Goal: Information Seeking & Learning: Understand process/instructions

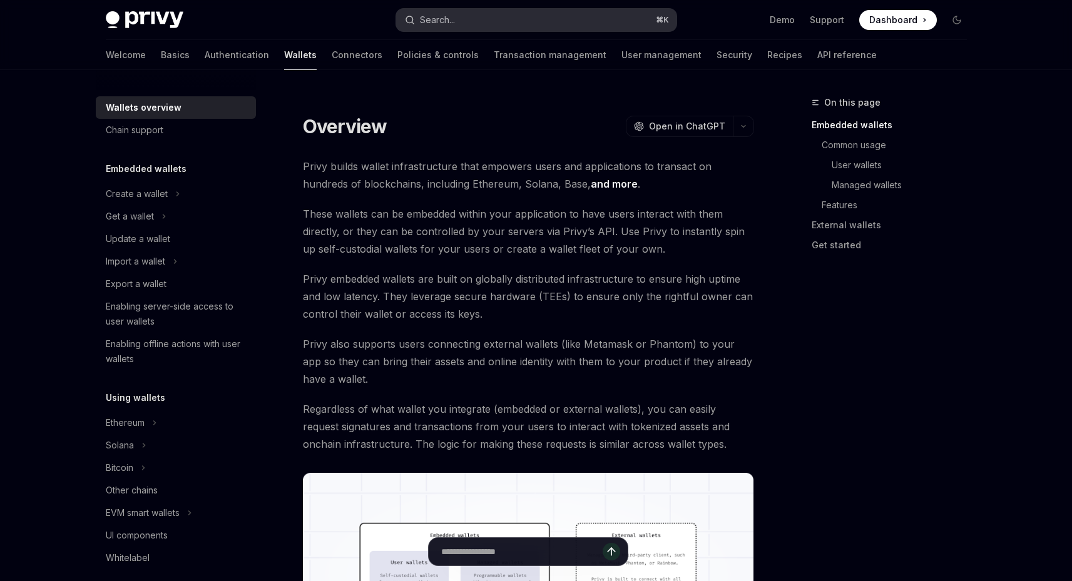
click at [454, 23] on div "Search..." at bounding box center [437, 20] width 35 height 15
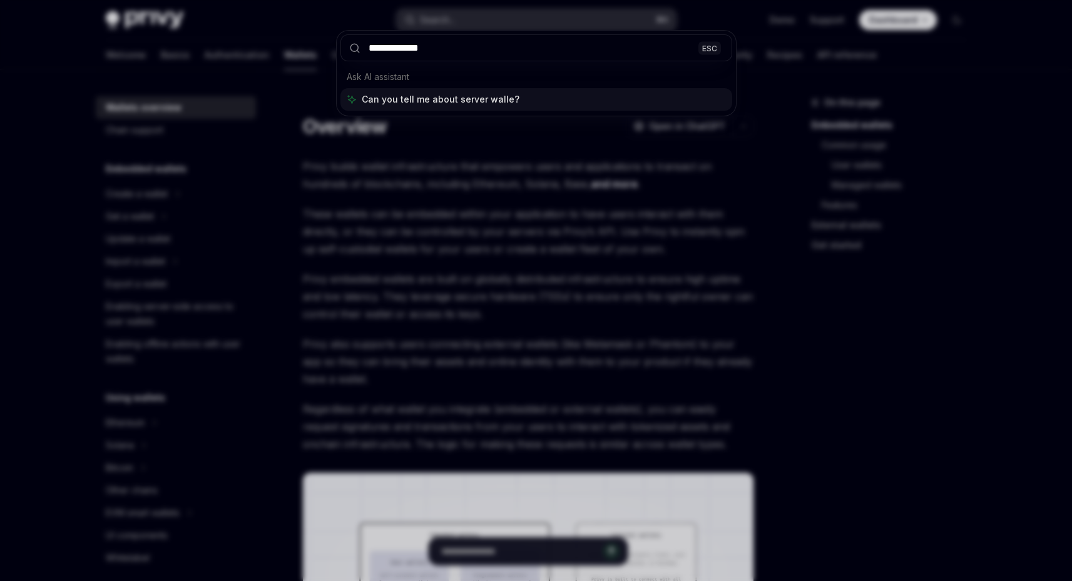
type input "**********"
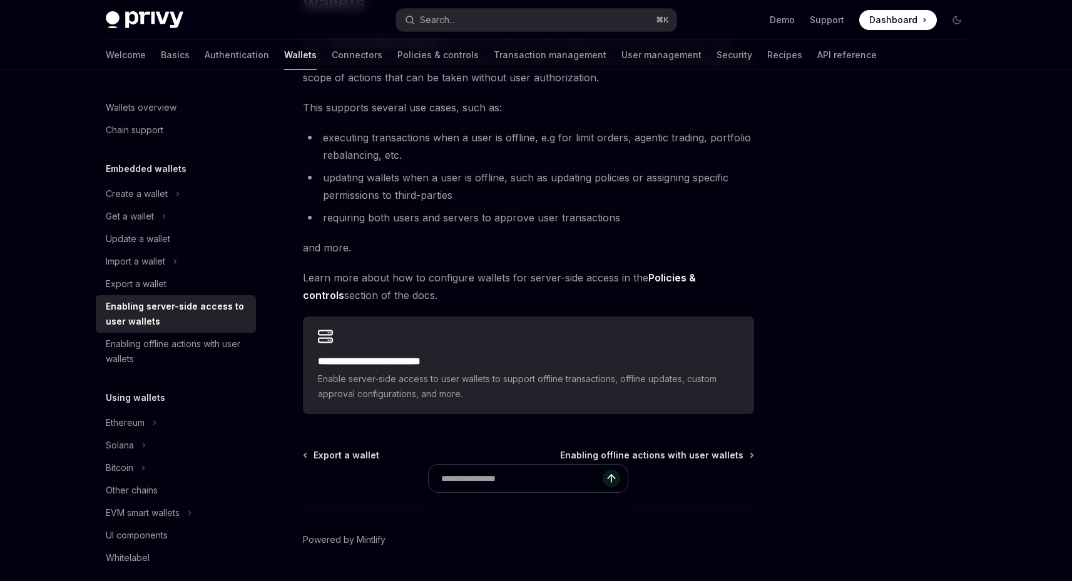
scroll to position [157, 0]
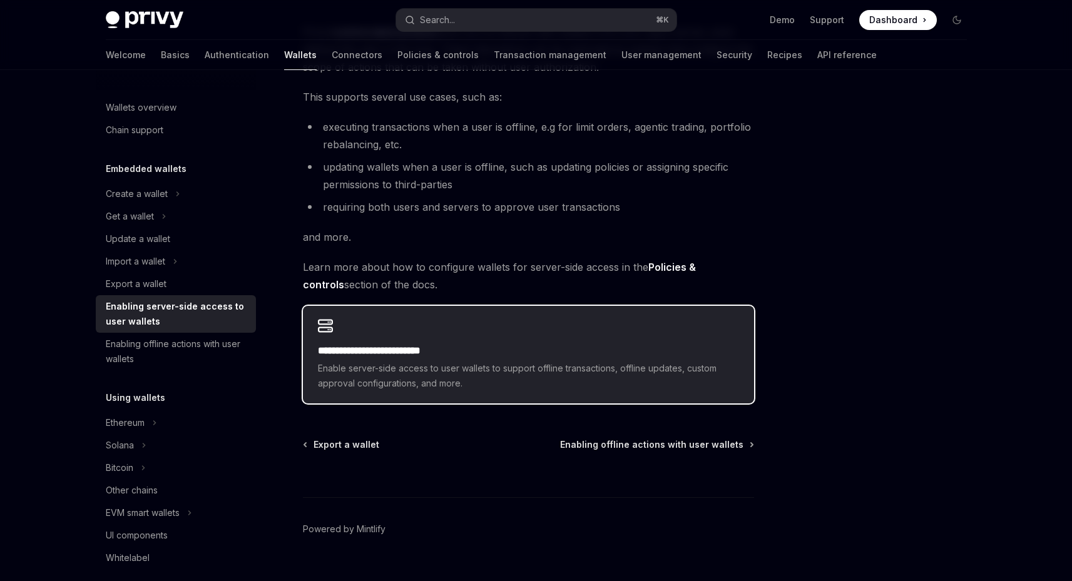
click at [528, 330] on div "**********" at bounding box center [528, 355] width 451 height 98
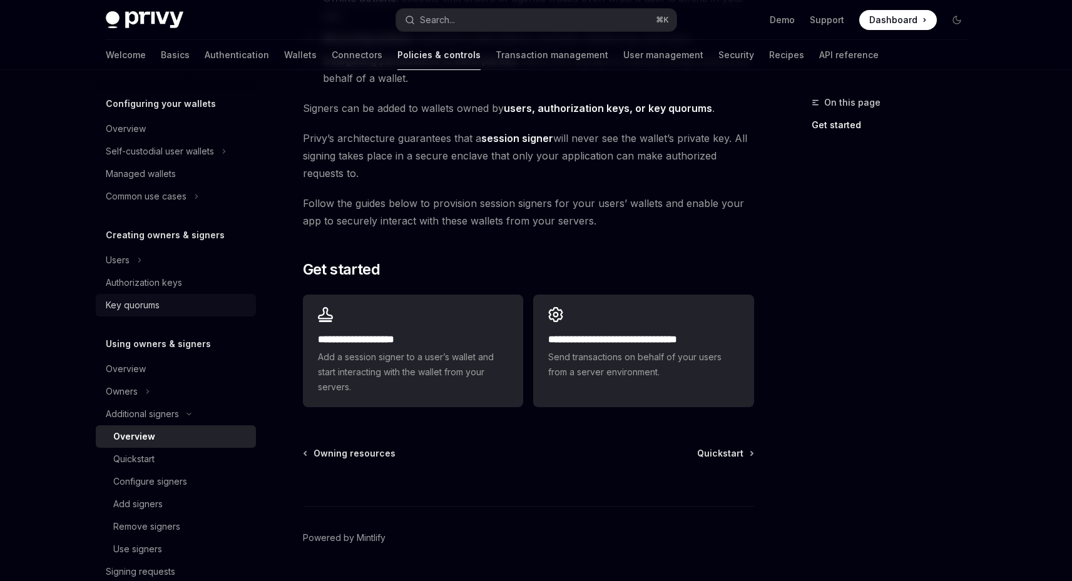
scroll to position [125, 0]
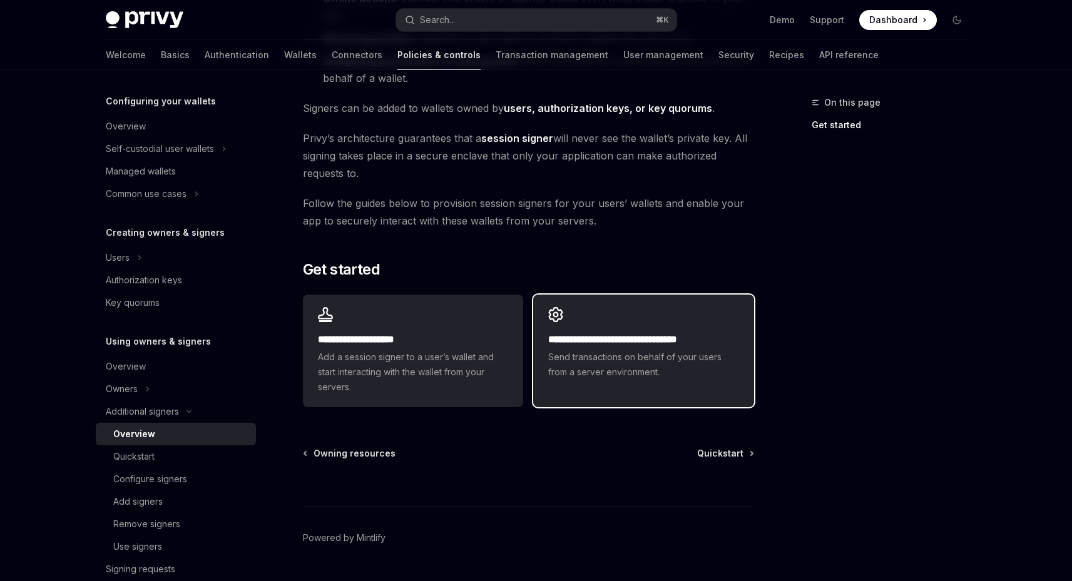
click at [626, 318] on div "**********" at bounding box center [643, 344] width 220 height 98
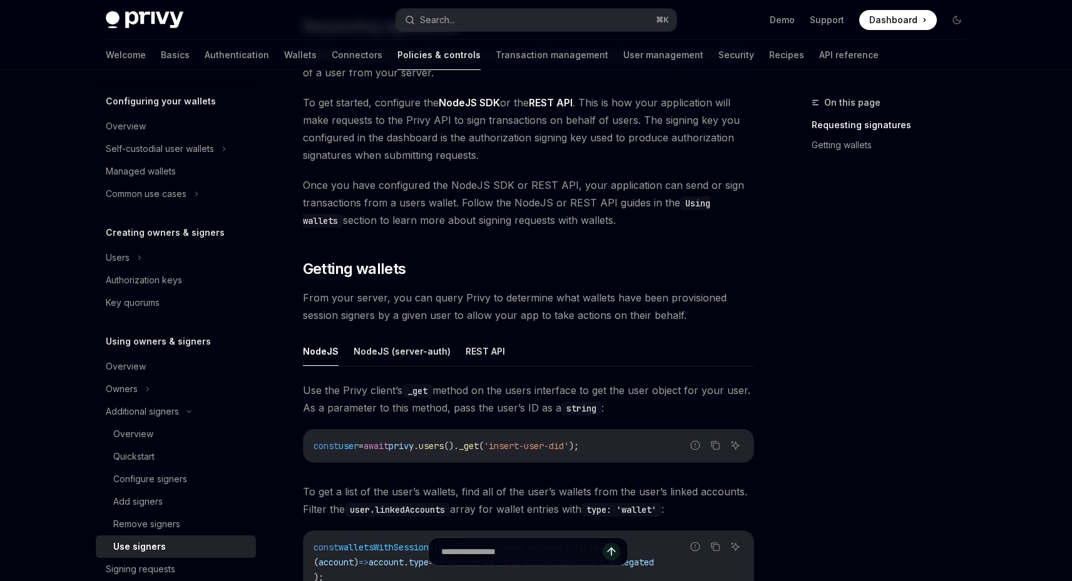
scroll to position [294, 0]
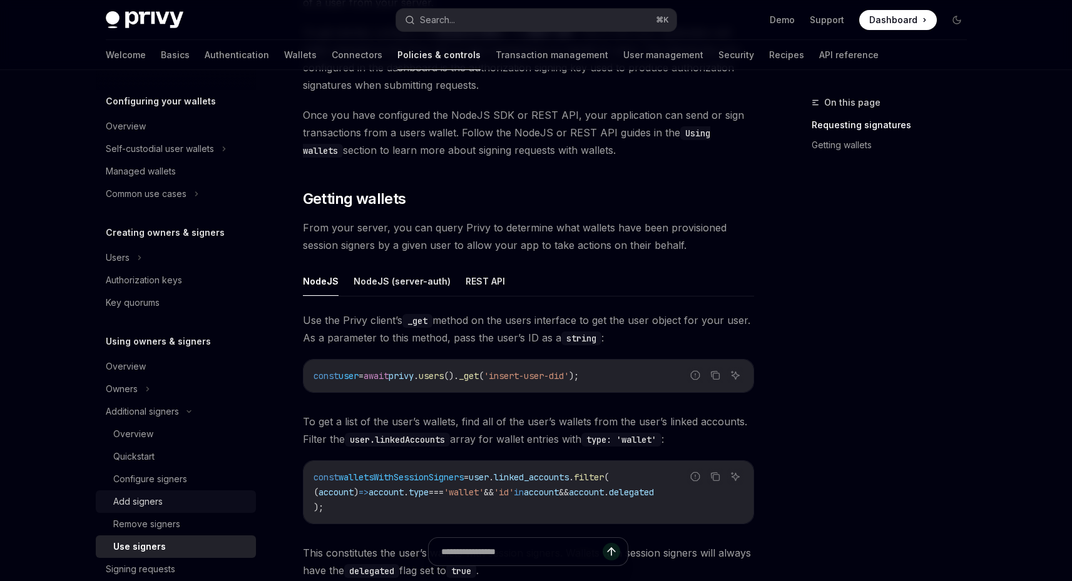
click at [170, 507] on div "Add signers" at bounding box center [180, 501] width 135 height 15
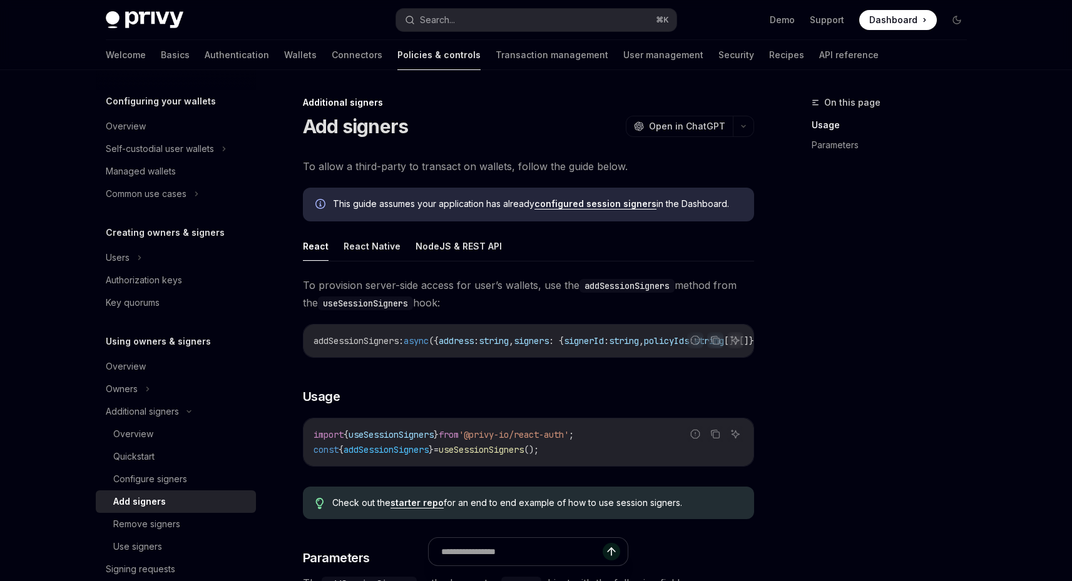
click at [626, 208] on link "configured session signers" at bounding box center [595, 203] width 122 height 11
type textarea "*"
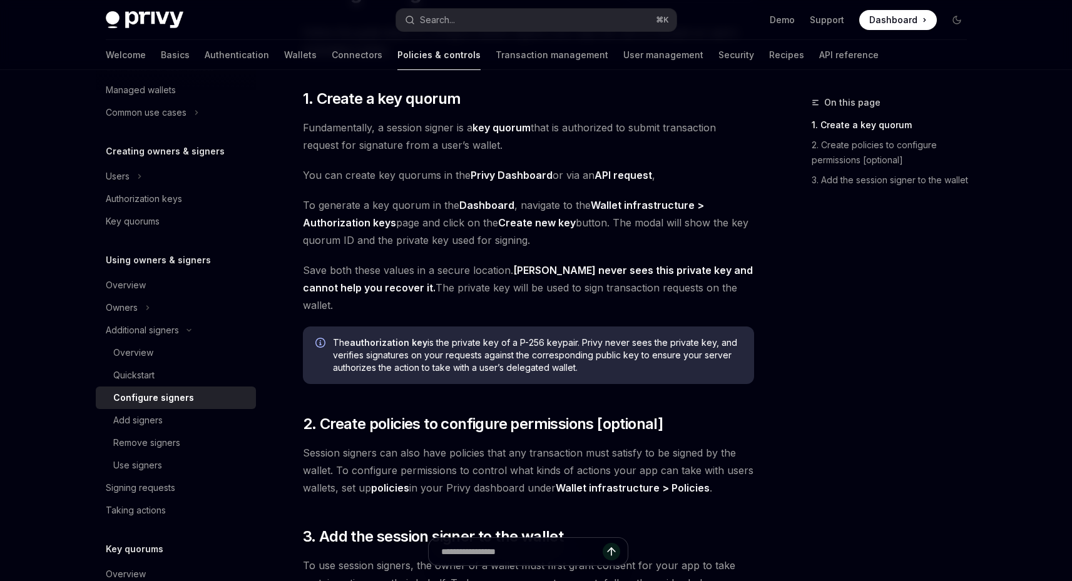
scroll to position [40, 0]
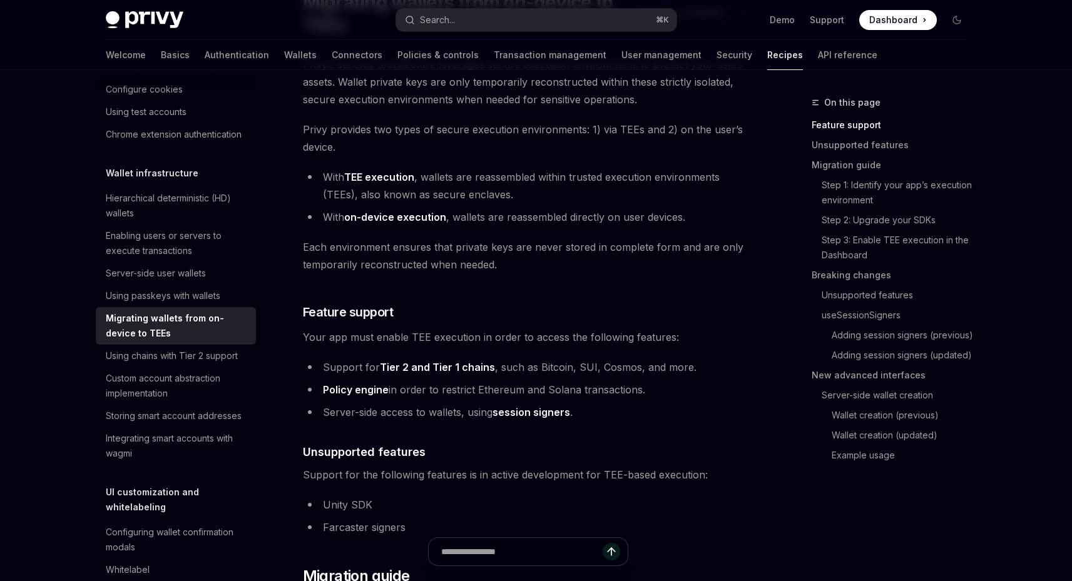
scroll to position [133, 0]
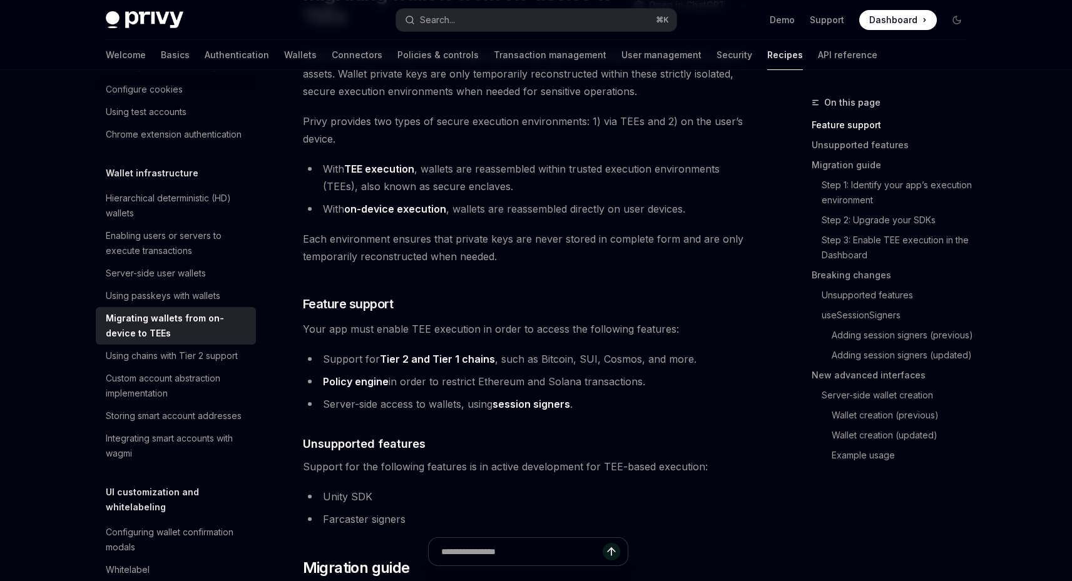
click at [524, 405] on link "session signers" at bounding box center [531, 404] width 78 height 13
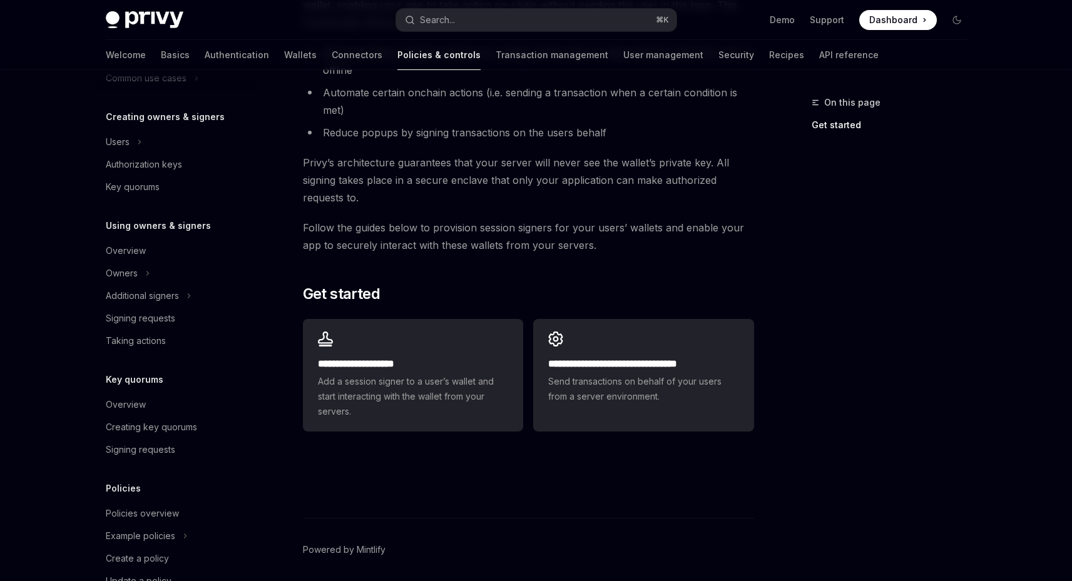
scroll to position [205, 0]
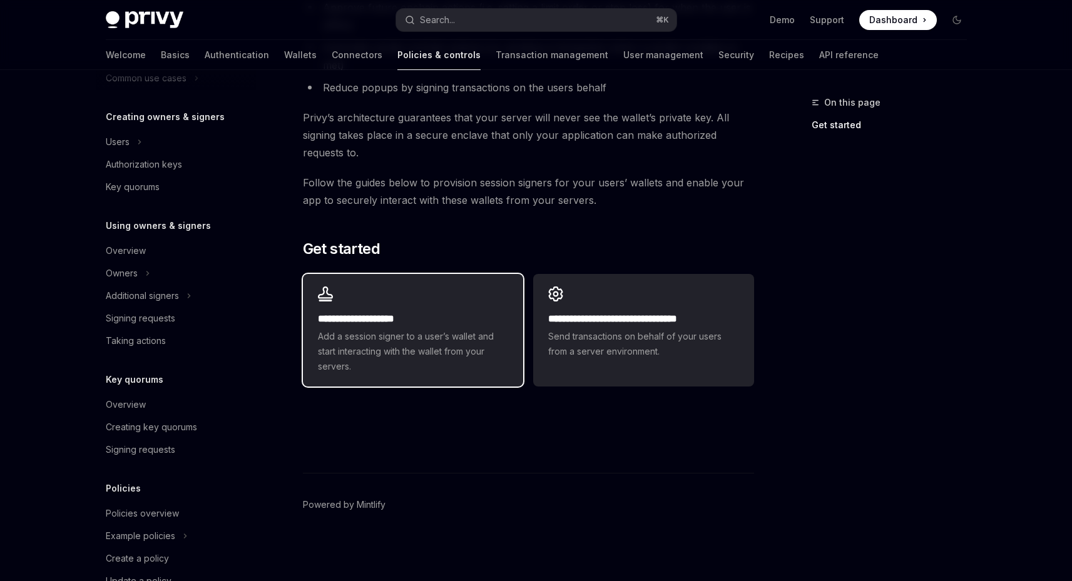
click at [412, 321] on h2 "**********" at bounding box center [413, 319] width 190 height 15
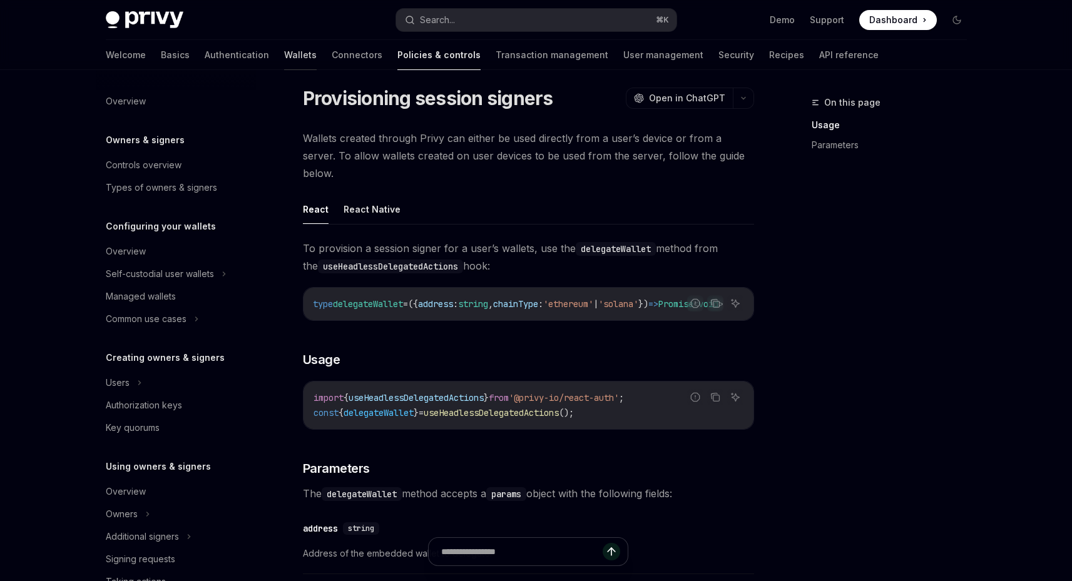
click at [284, 56] on link "Wallets" at bounding box center [300, 55] width 33 height 30
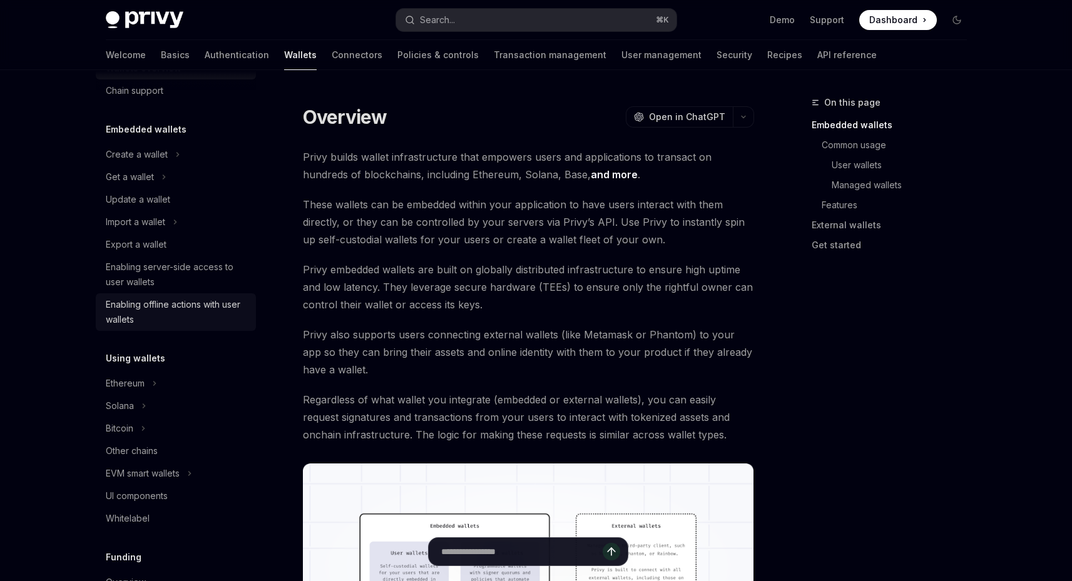
scroll to position [41, 0]
click at [167, 308] on div "Enabling offline actions with user wallets" at bounding box center [177, 311] width 143 height 30
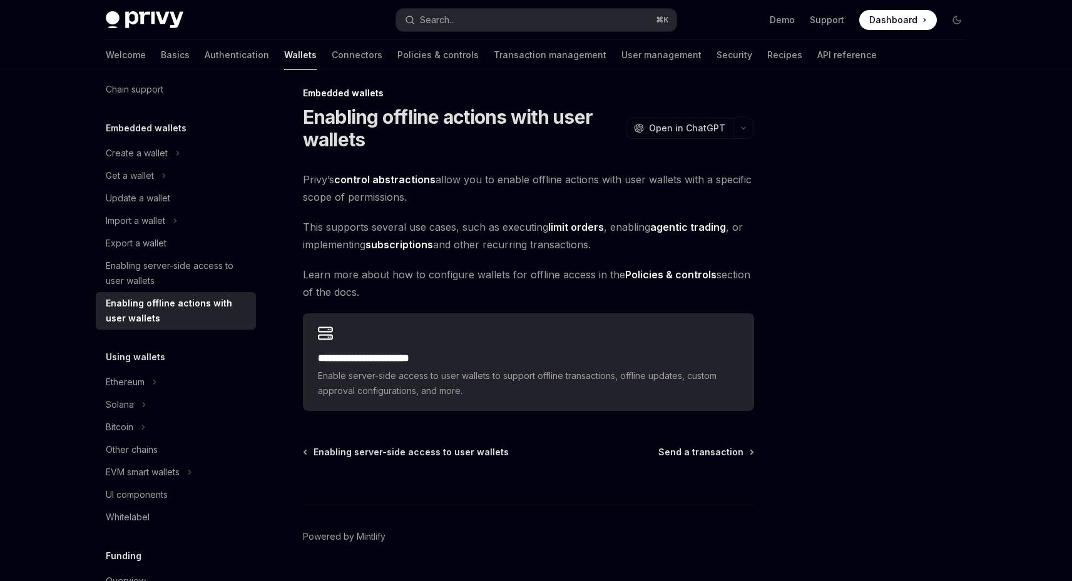
click at [369, 179] on link "control abstractions" at bounding box center [384, 179] width 101 height 13
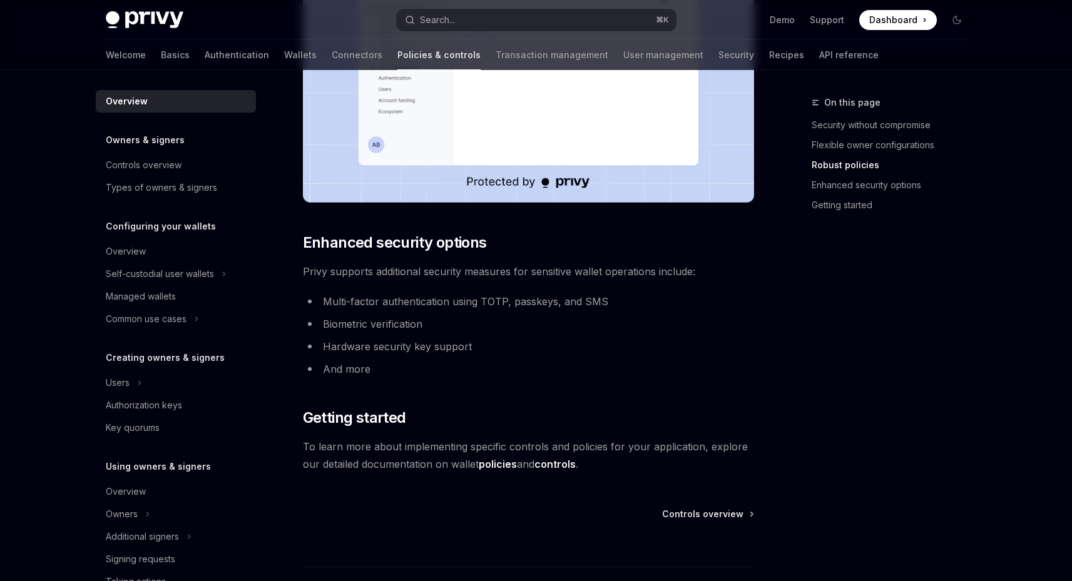
scroll to position [930, 0]
click at [166, 271] on div "Self-custodial user wallets" at bounding box center [160, 273] width 108 height 15
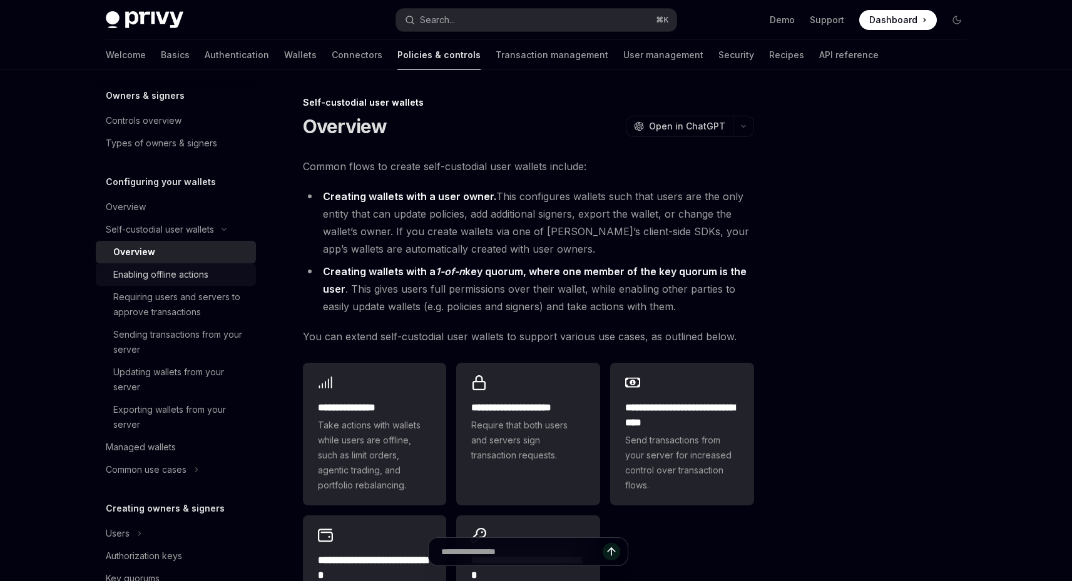
click at [195, 273] on div "Enabling offline actions" at bounding box center [160, 274] width 95 height 15
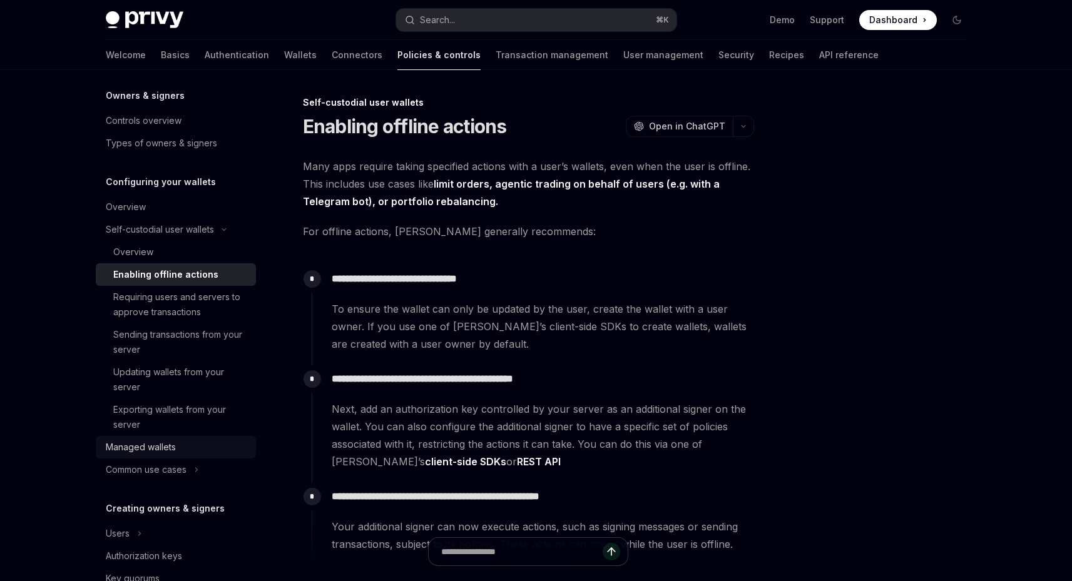
click at [189, 452] on div "Managed wallets" at bounding box center [177, 447] width 143 height 15
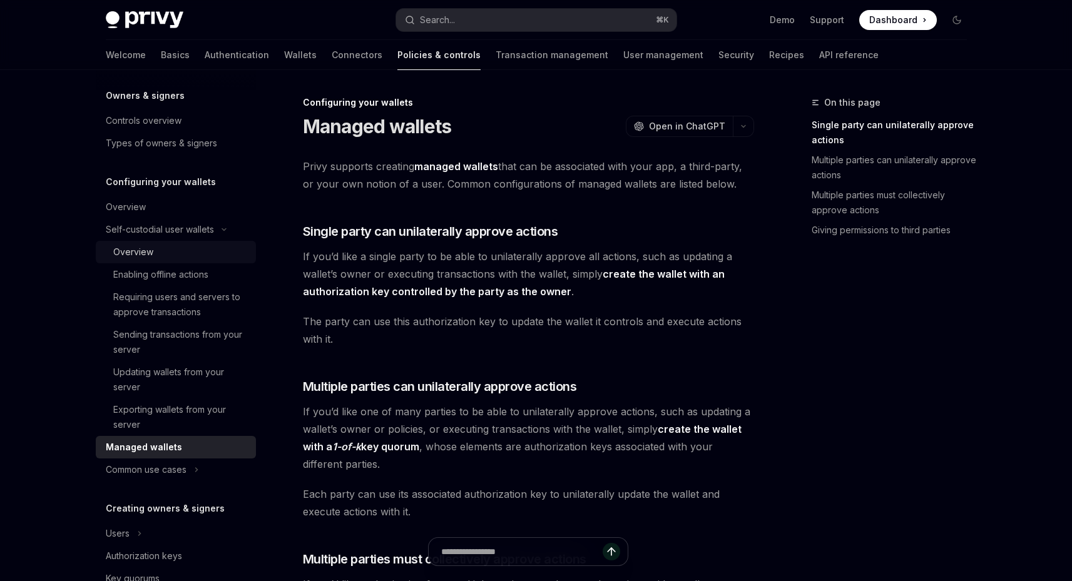
click at [170, 258] on div "Overview" at bounding box center [180, 252] width 135 height 15
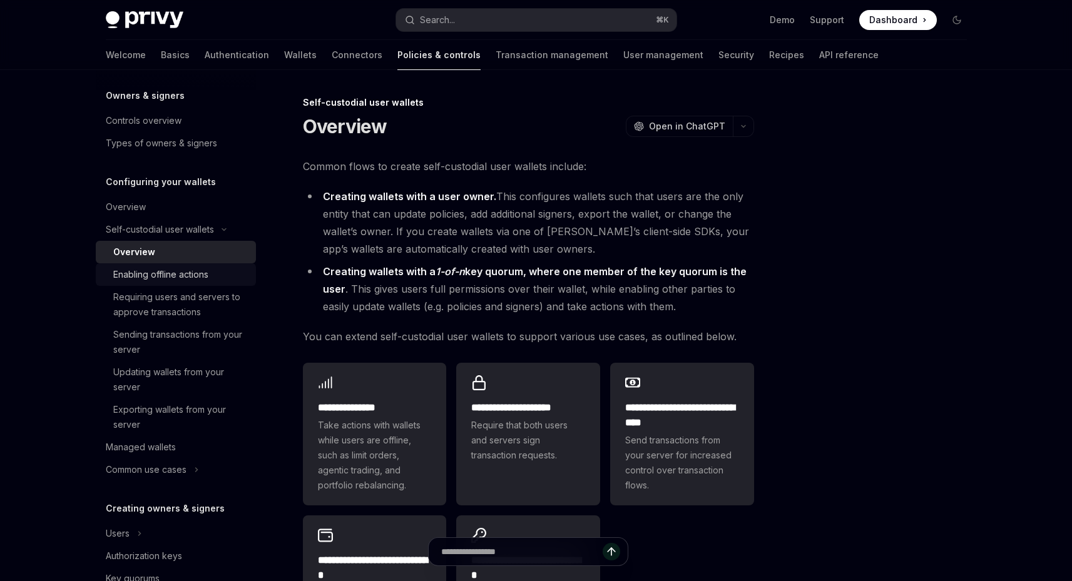
click at [168, 276] on div "Enabling offline actions" at bounding box center [160, 274] width 95 height 15
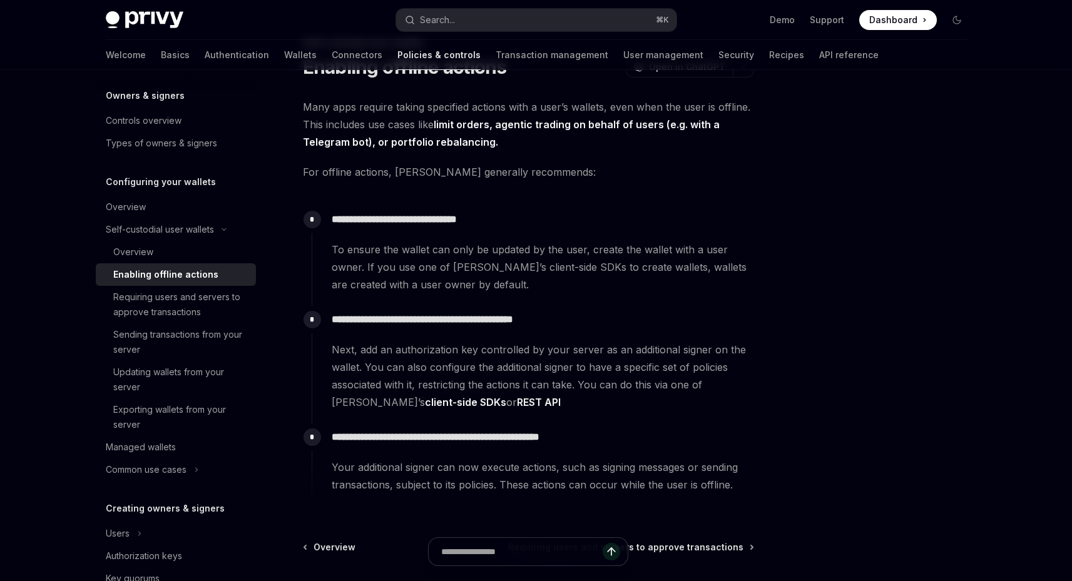
scroll to position [68, 0]
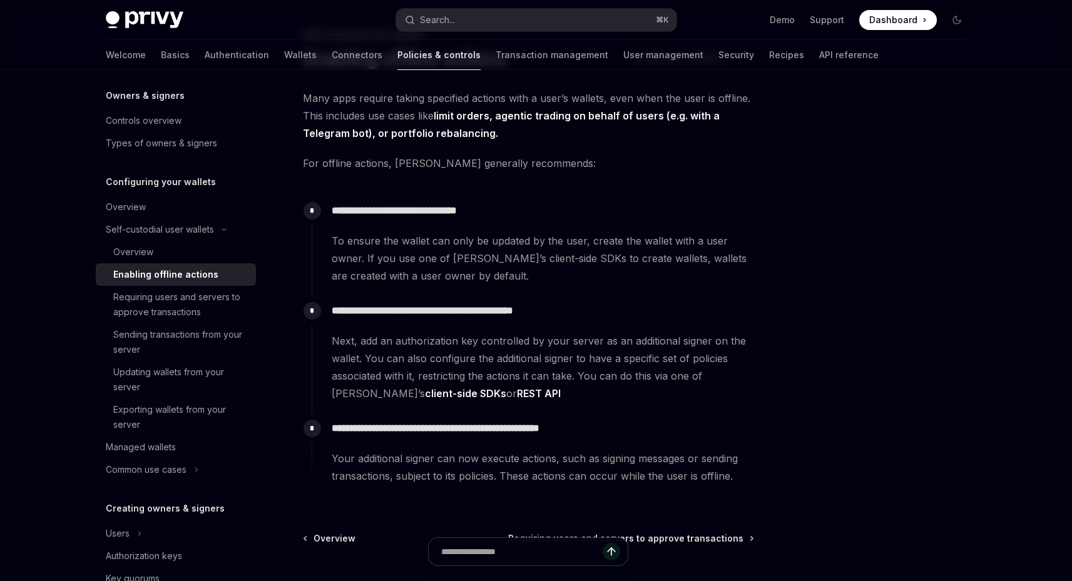
click at [517, 393] on link "REST API" at bounding box center [539, 393] width 44 height 13
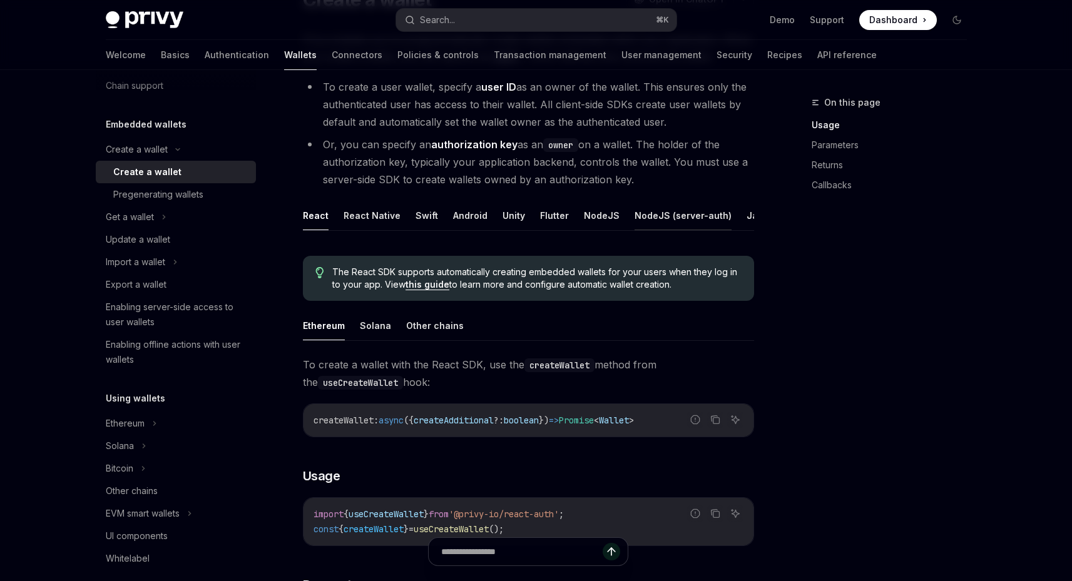
scroll to position [0, 51]
click at [741, 209] on button "REST API" at bounding box center [751, 215] width 39 height 29
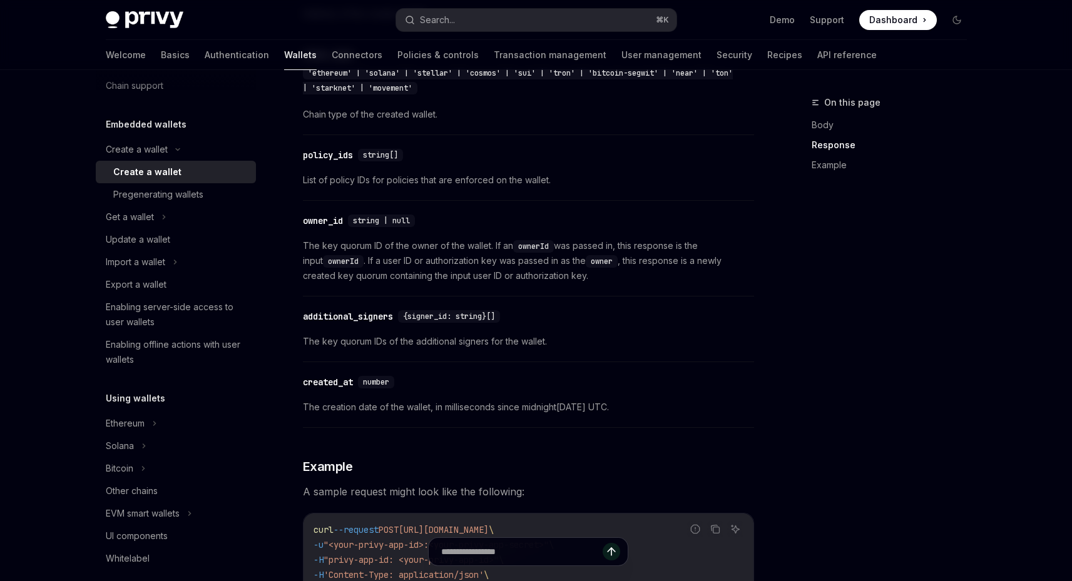
scroll to position [1298, 0]
click at [178, 510] on div "EVM smart wallets" at bounding box center [143, 513] width 74 height 15
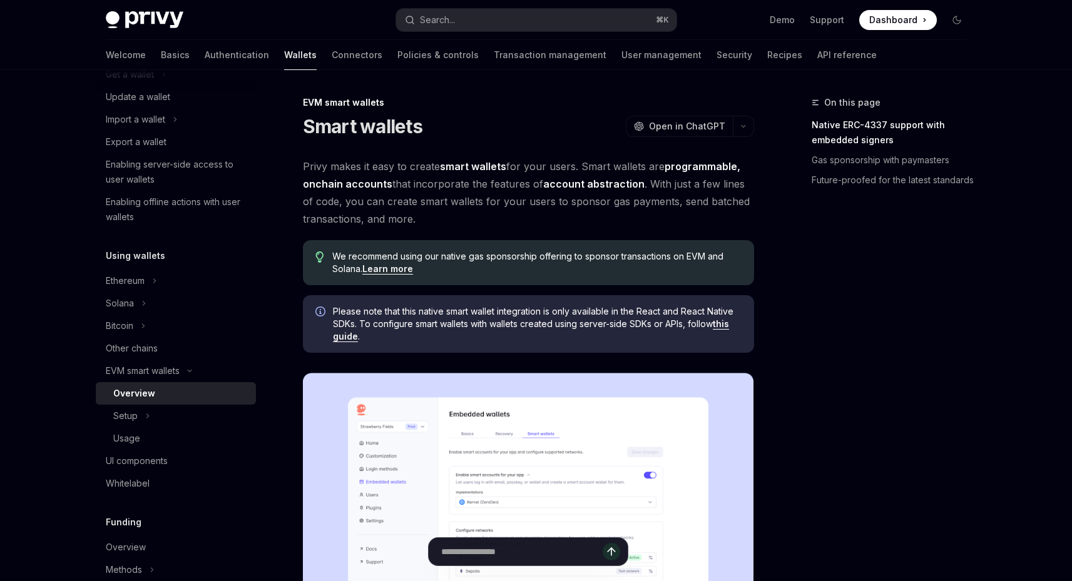
scroll to position [195, 0]
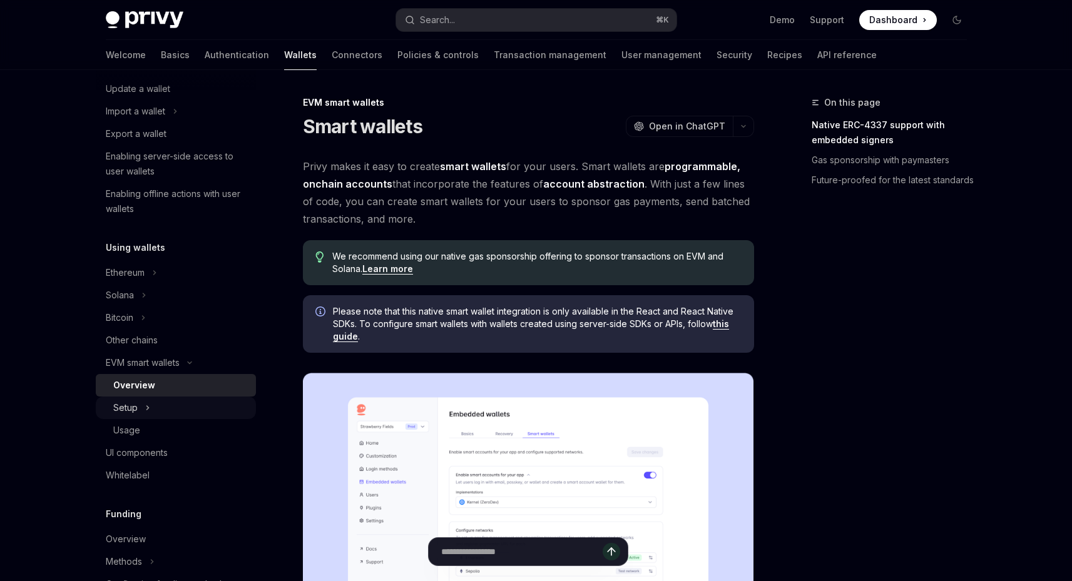
click at [148, 409] on icon at bounding box center [147, 407] width 5 height 15
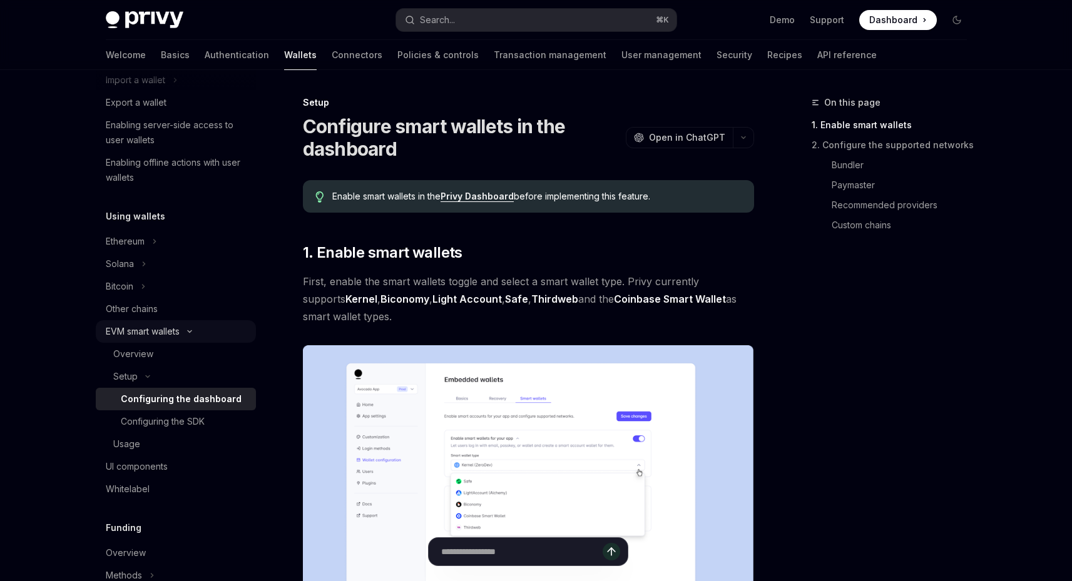
scroll to position [230, 0]
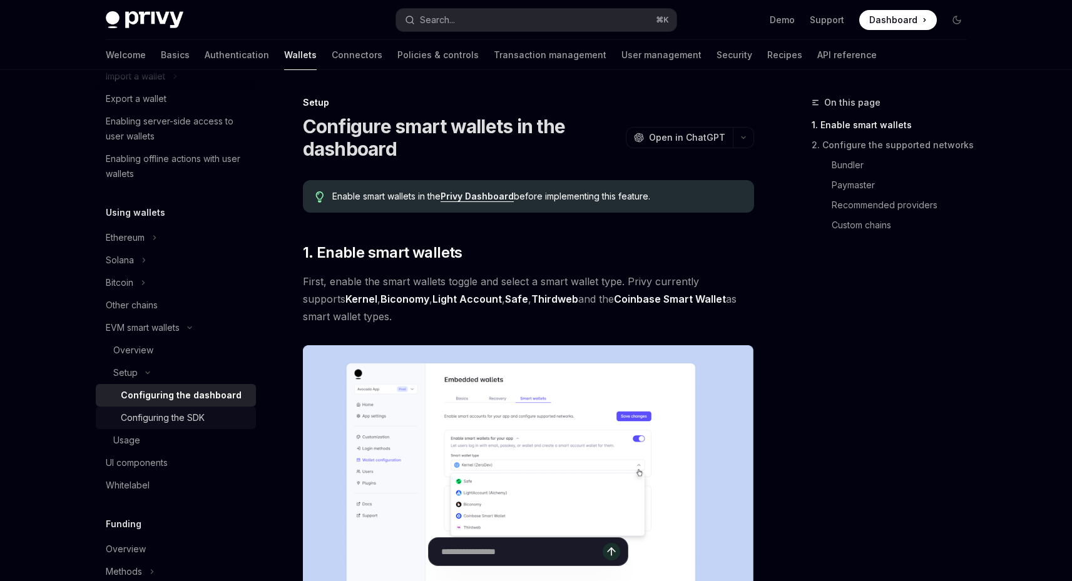
click at [162, 410] on link "Configuring the SDK" at bounding box center [176, 418] width 160 height 23
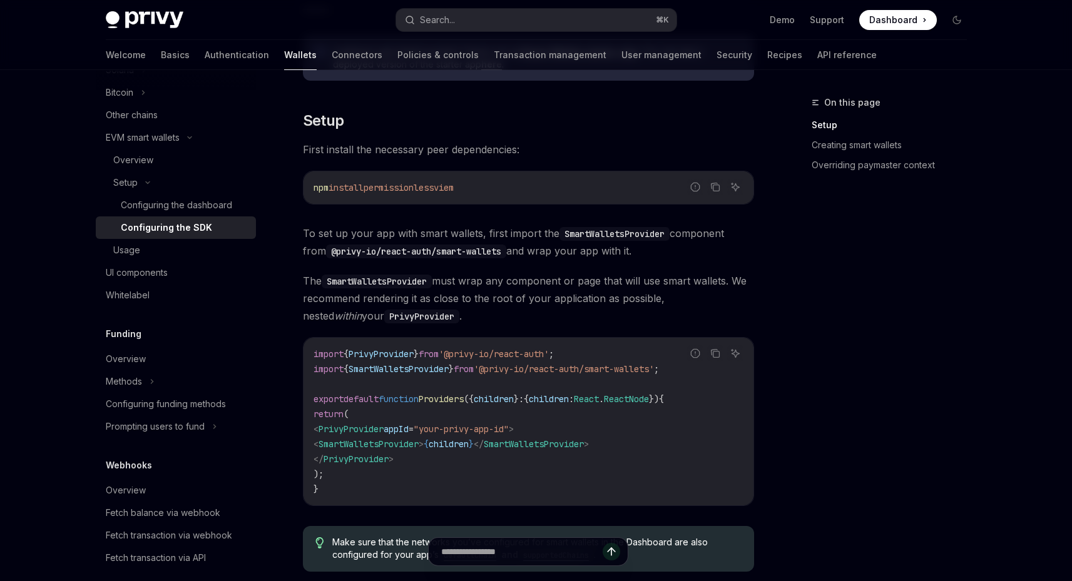
scroll to position [442, 0]
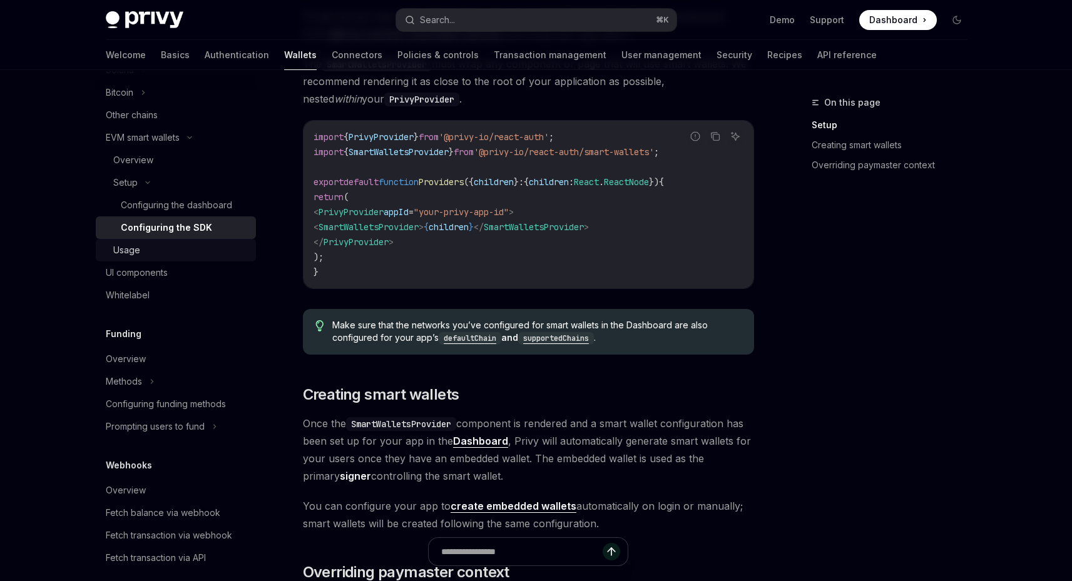
click at [145, 249] on div "Usage" at bounding box center [180, 250] width 135 height 15
type textarea "*"
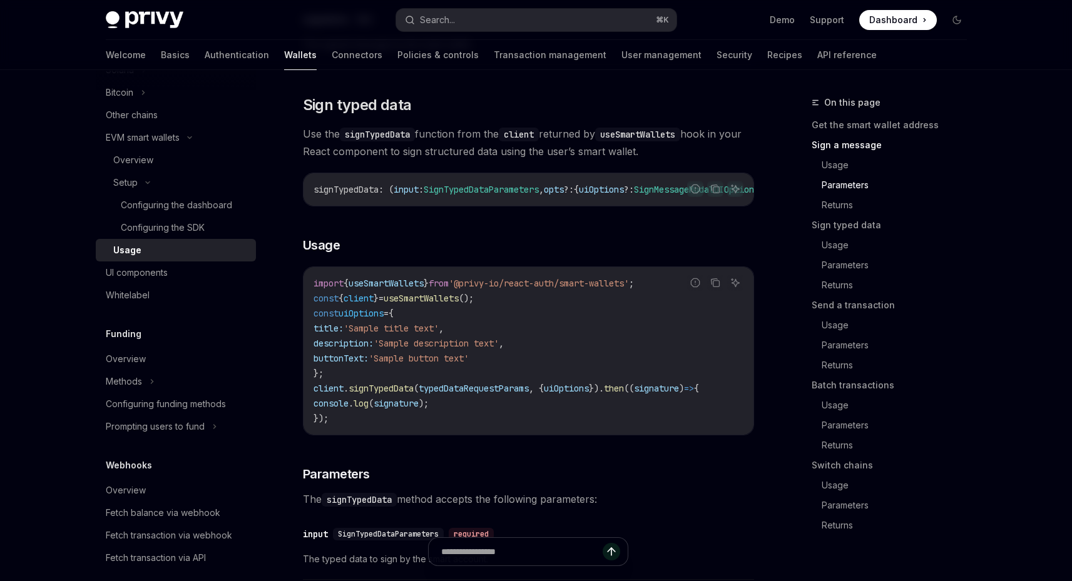
scroll to position [1227, 0]
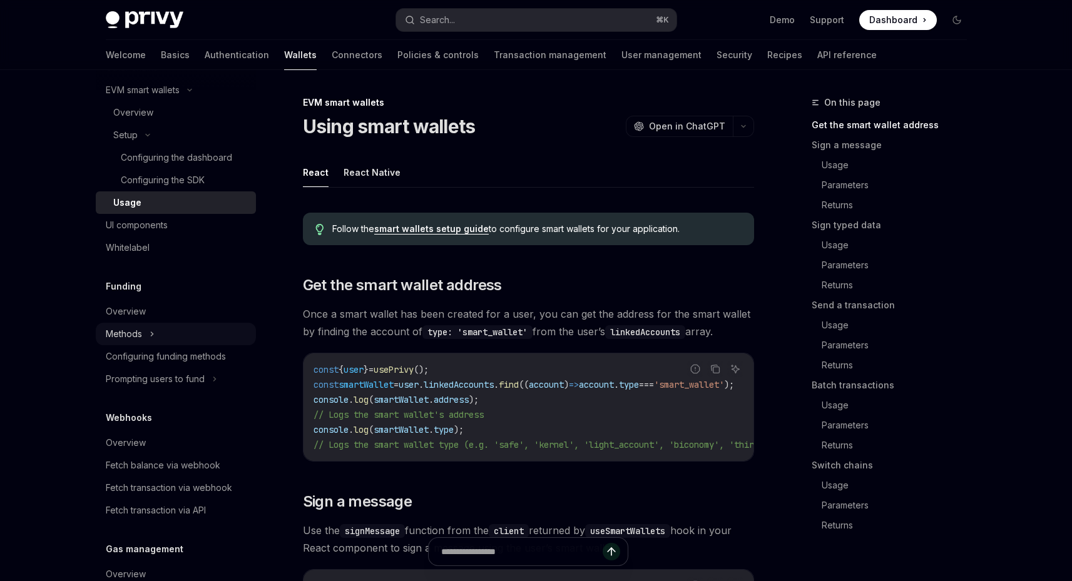
scroll to position [469, 0]
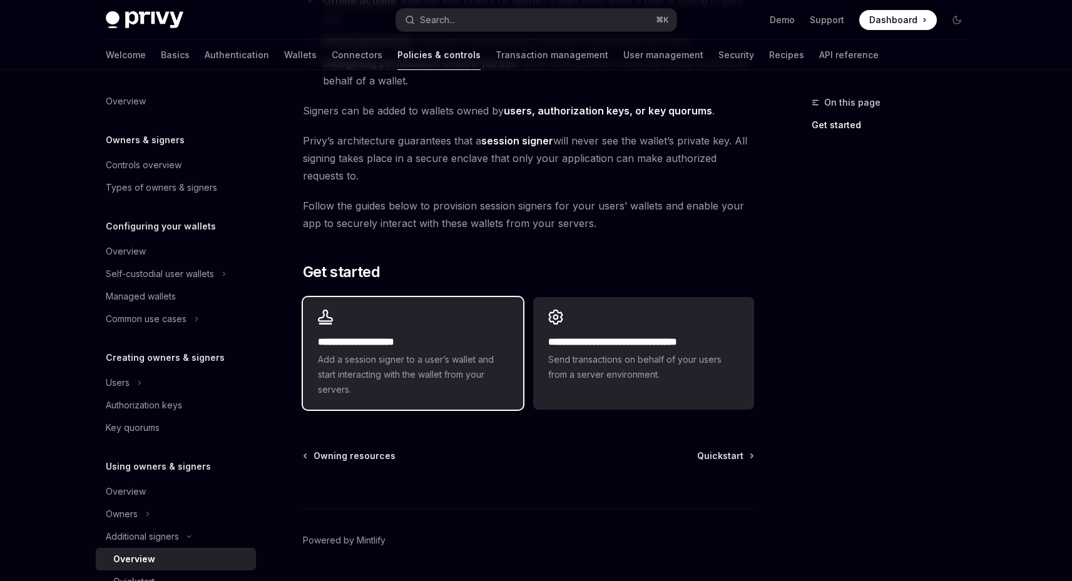
scroll to position [266, 0]
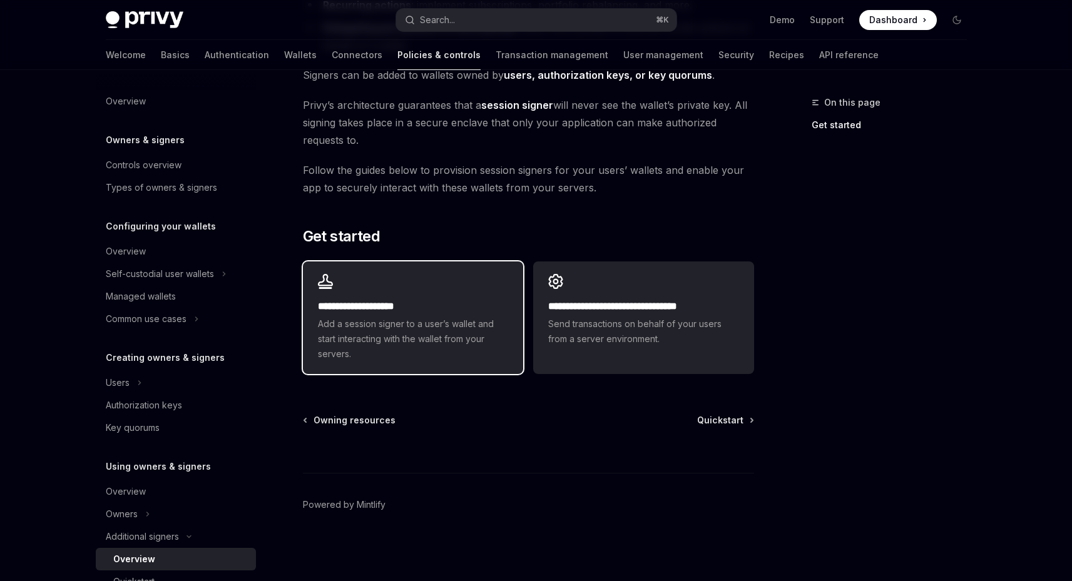
click at [420, 313] on h2 "**********" at bounding box center [413, 306] width 190 height 15
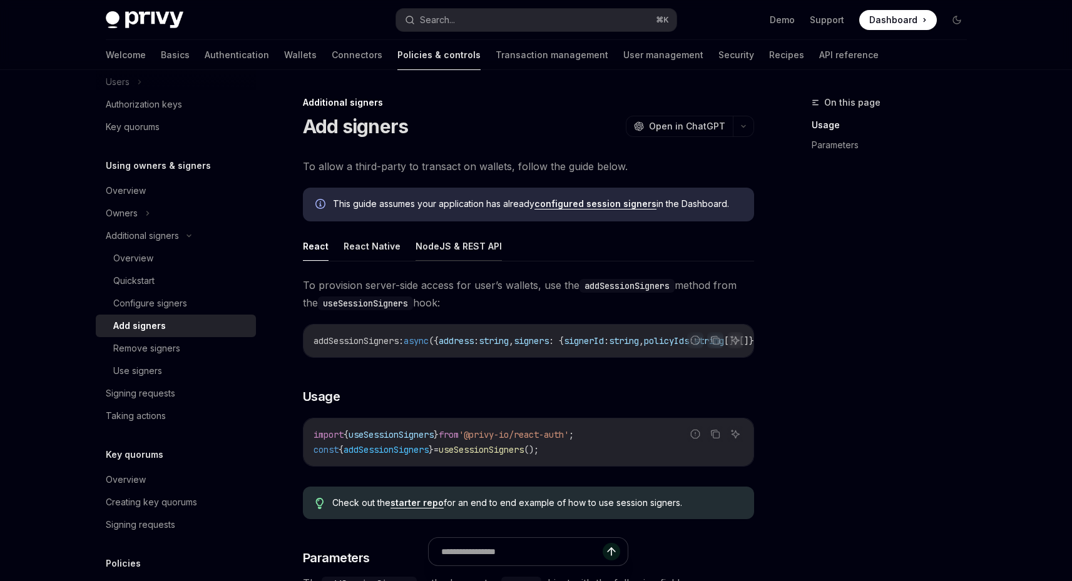
click at [450, 258] on button "NodeJS & REST API" at bounding box center [458, 245] width 86 height 29
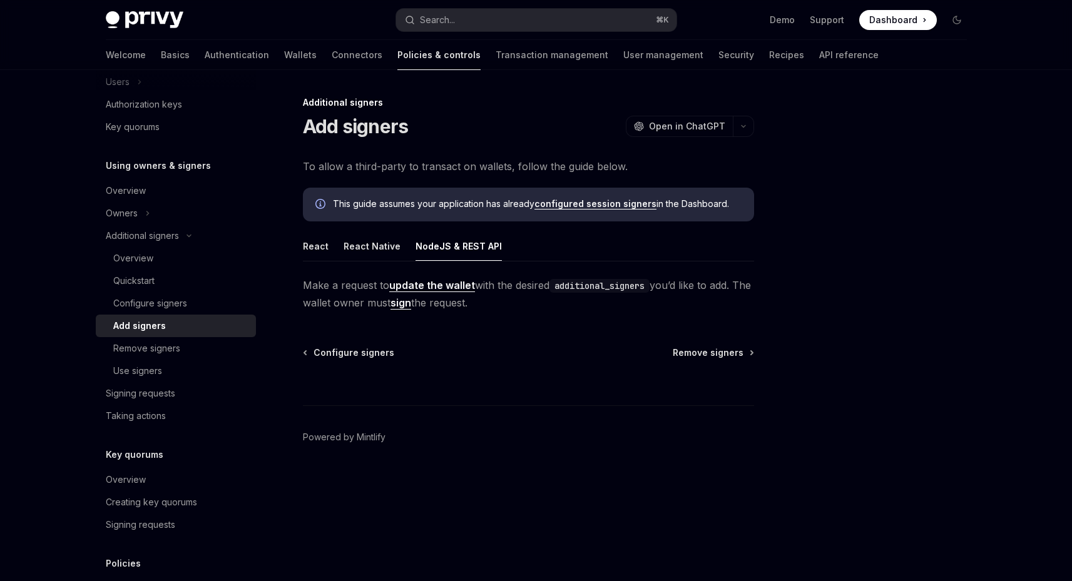
click at [432, 282] on link "update the wallet" at bounding box center [432, 285] width 86 height 13
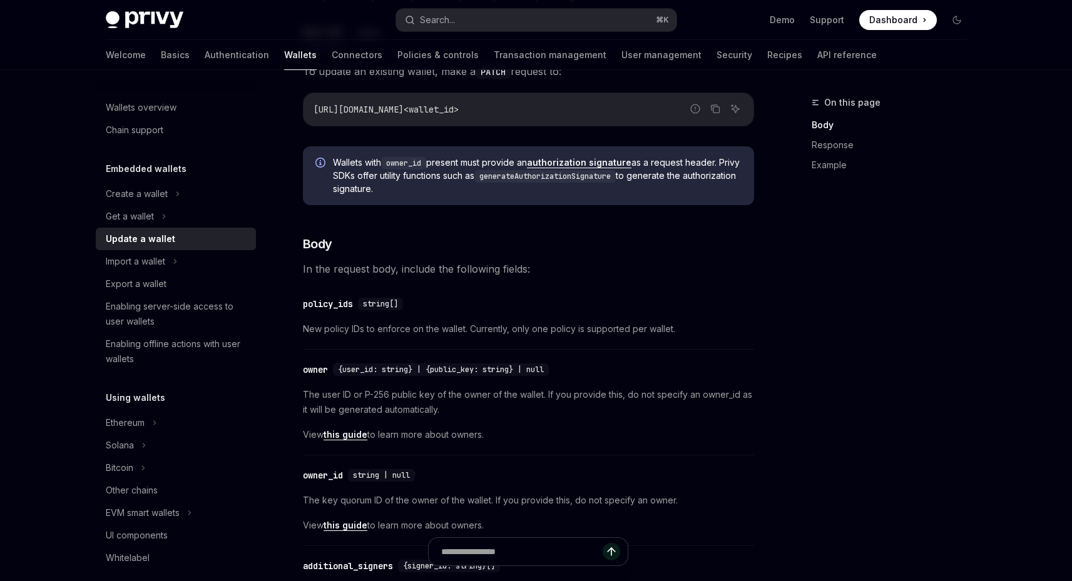
scroll to position [198, 0]
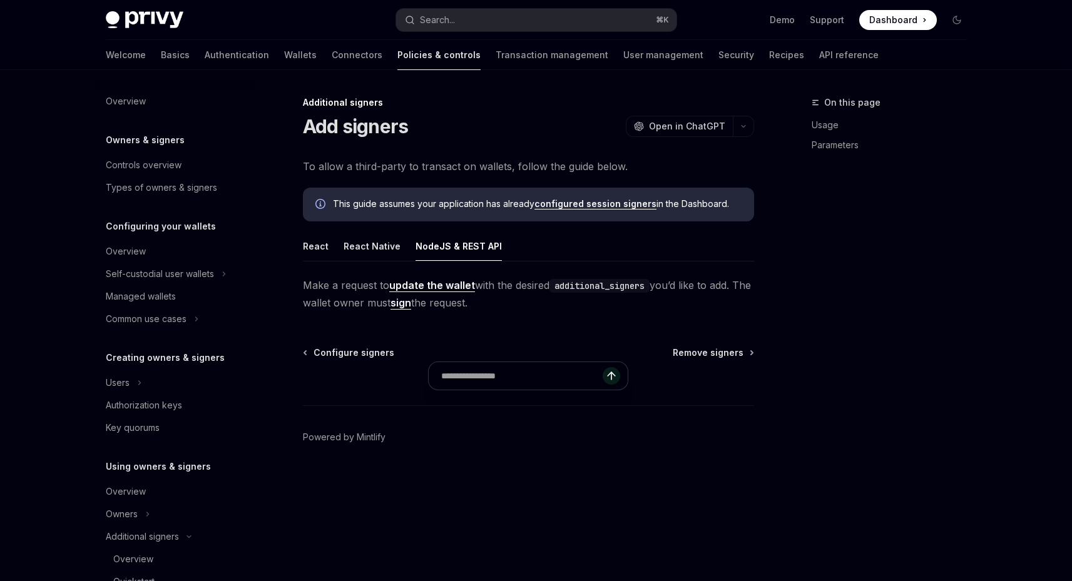
scroll to position [301, 0]
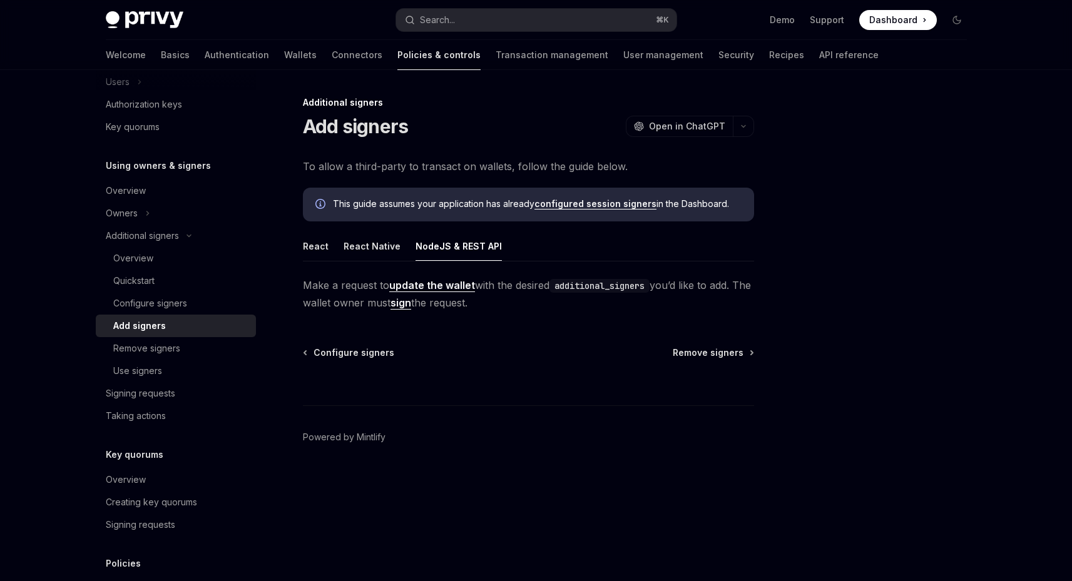
click at [411, 305] on link "sign" at bounding box center [400, 303] width 21 height 13
type textarea "*"
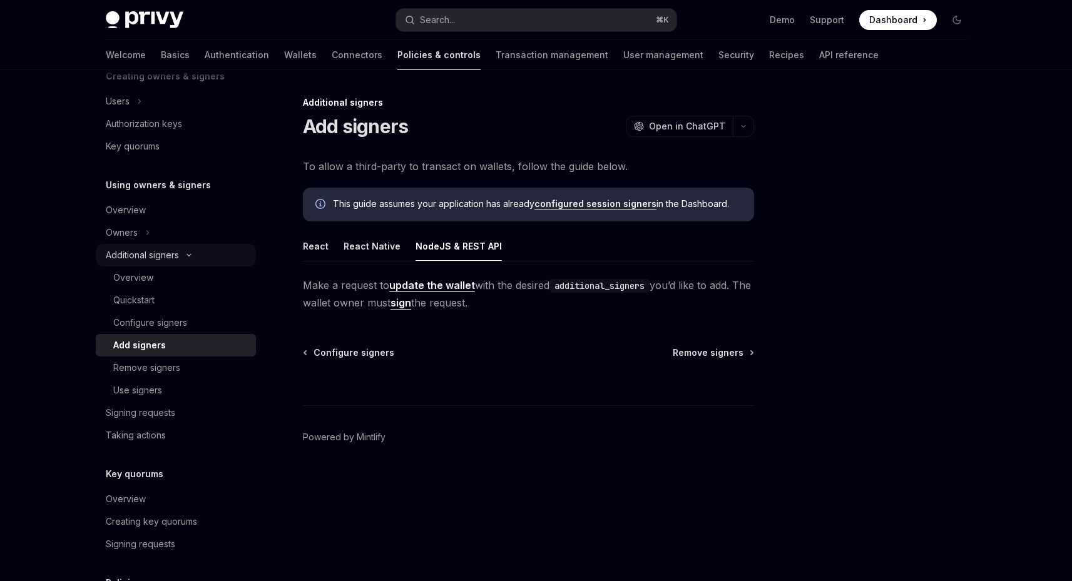
scroll to position [270, 0]
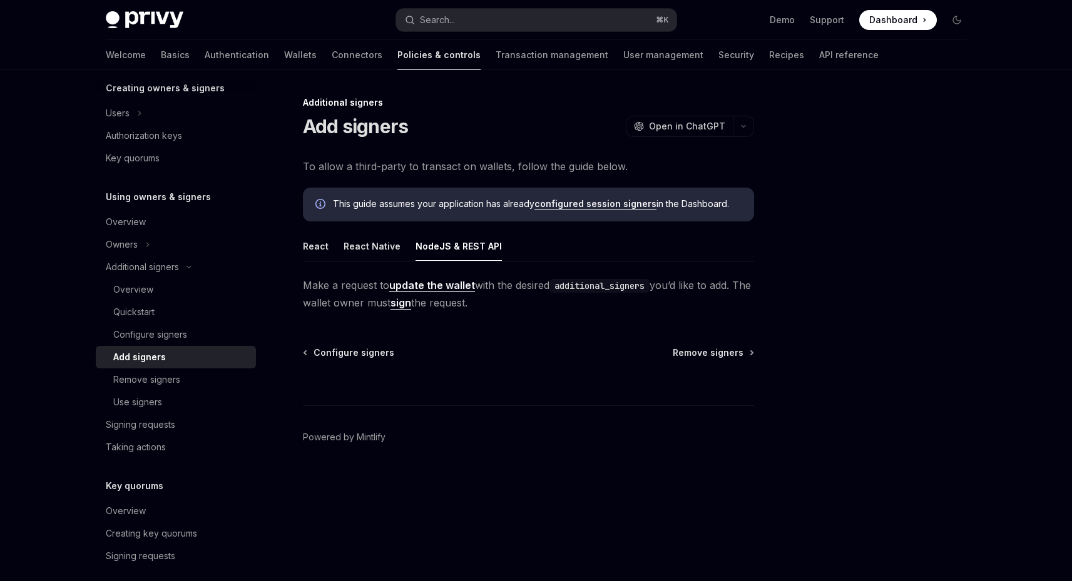
click at [566, 201] on link "configured session signers" at bounding box center [595, 203] width 122 height 11
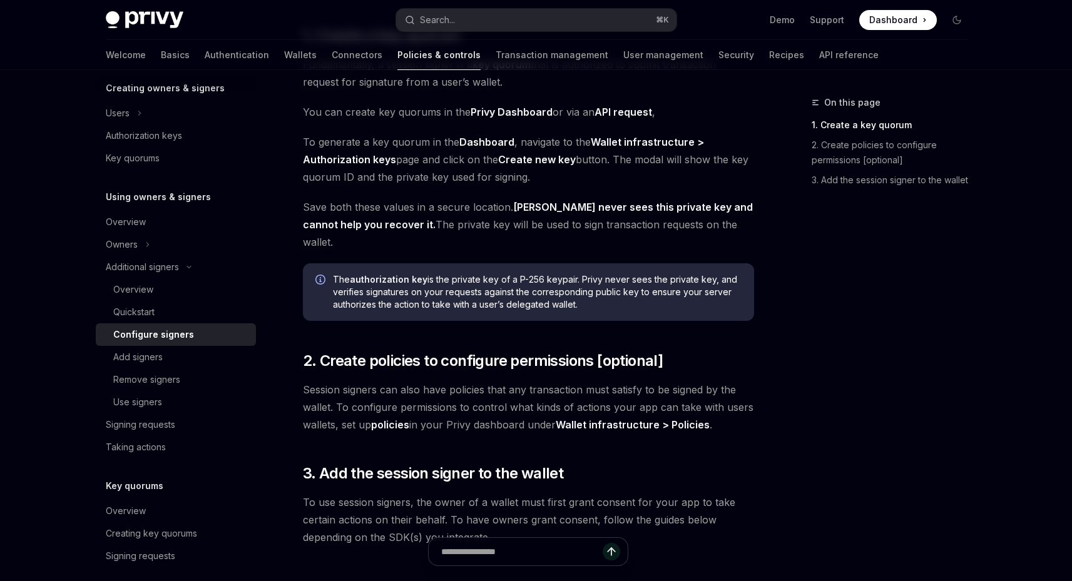
scroll to position [347, 0]
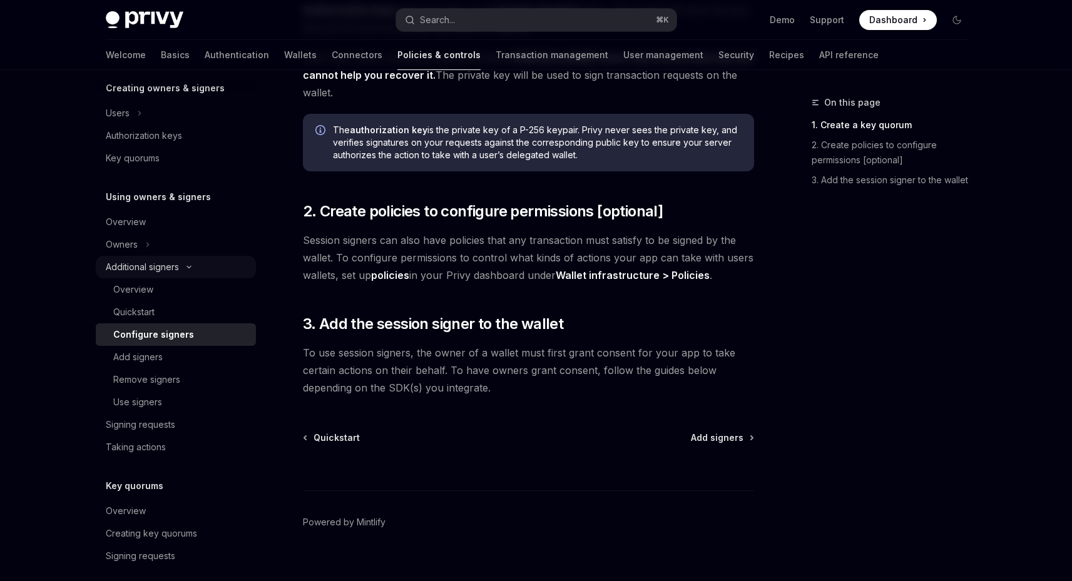
click at [161, 267] on div "Additional signers" at bounding box center [142, 267] width 73 height 15
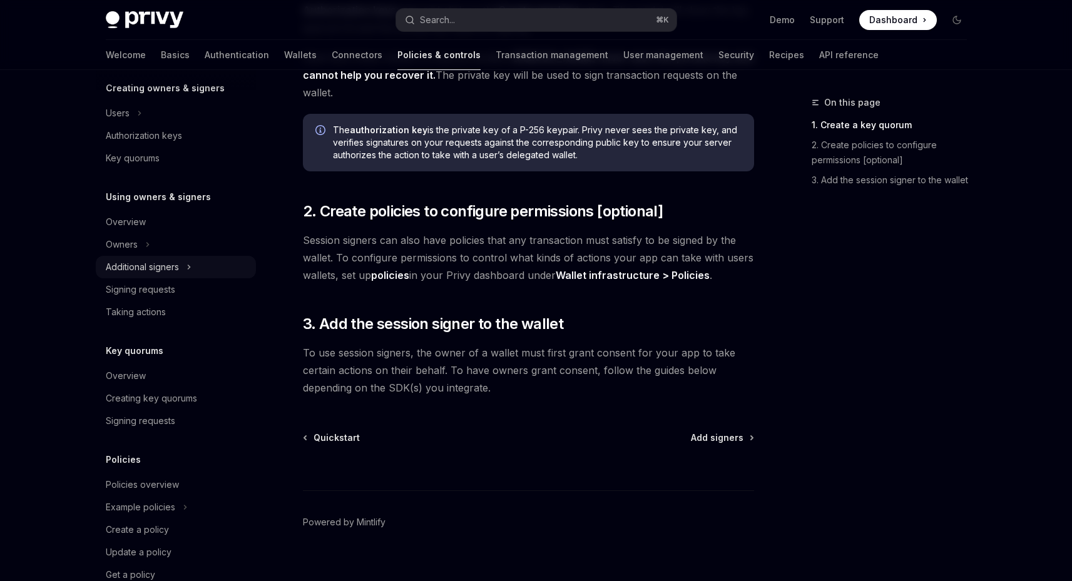
click at [161, 267] on div "Additional signers" at bounding box center [142, 267] width 73 height 15
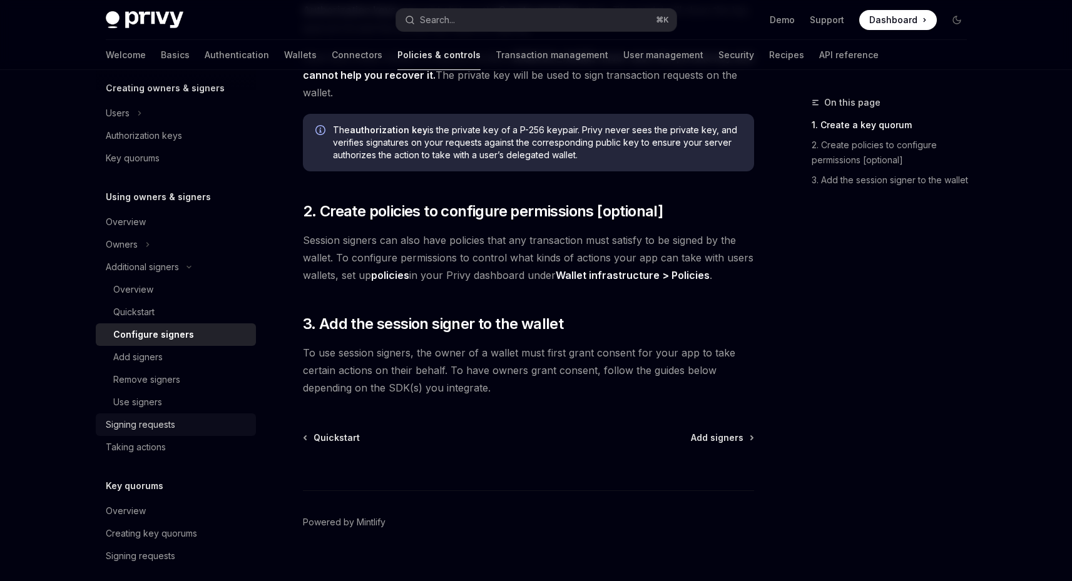
click at [145, 424] on div "Signing requests" at bounding box center [140, 424] width 69 height 15
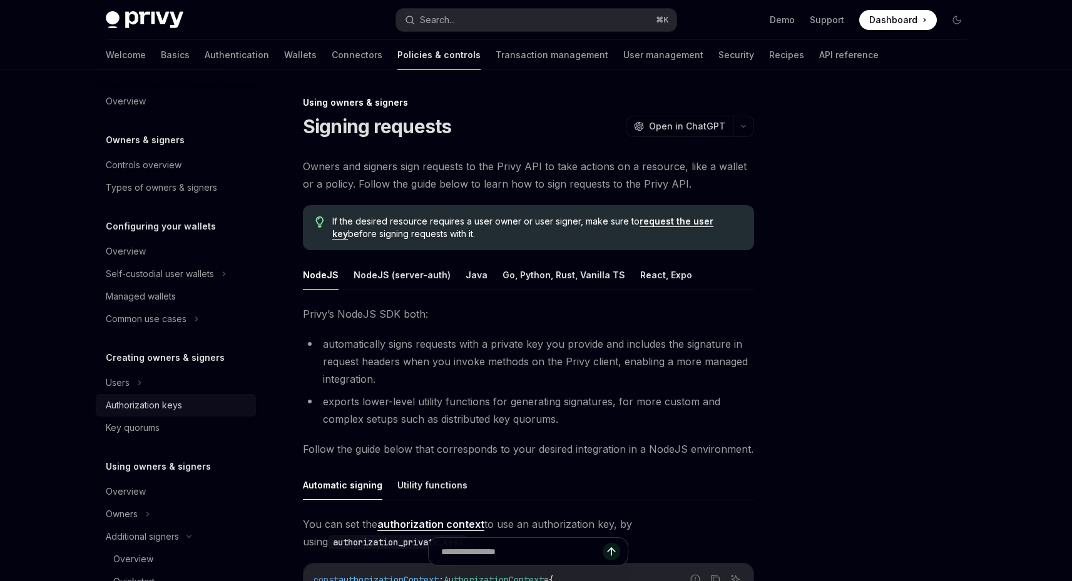
click at [166, 412] on div "Authorization keys" at bounding box center [144, 405] width 76 height 15
type textarea "*"
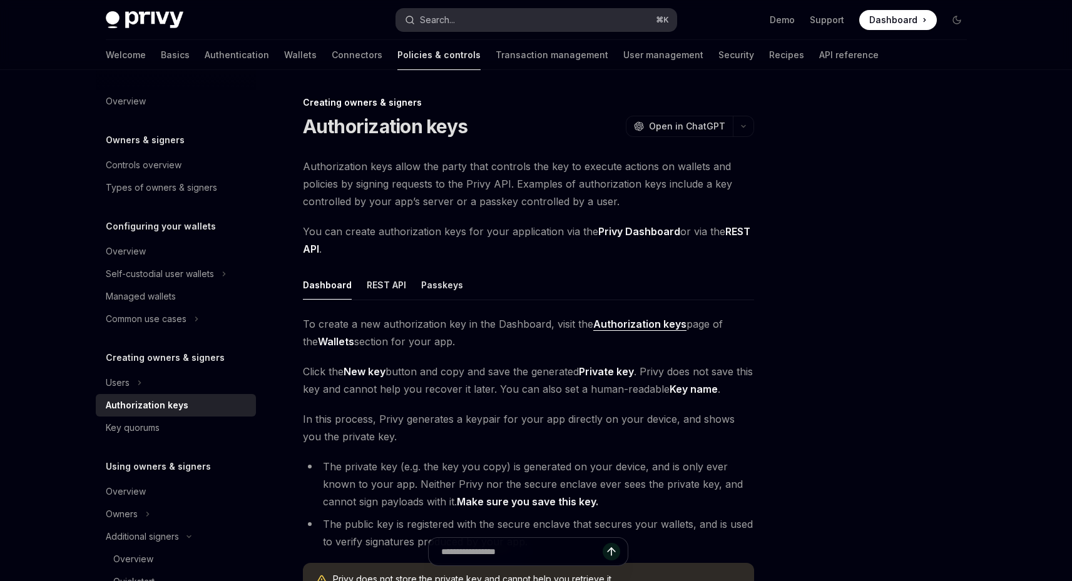
click at [452, 22] on div "Search..." at bounding box center [437, 20] width 35 height 15
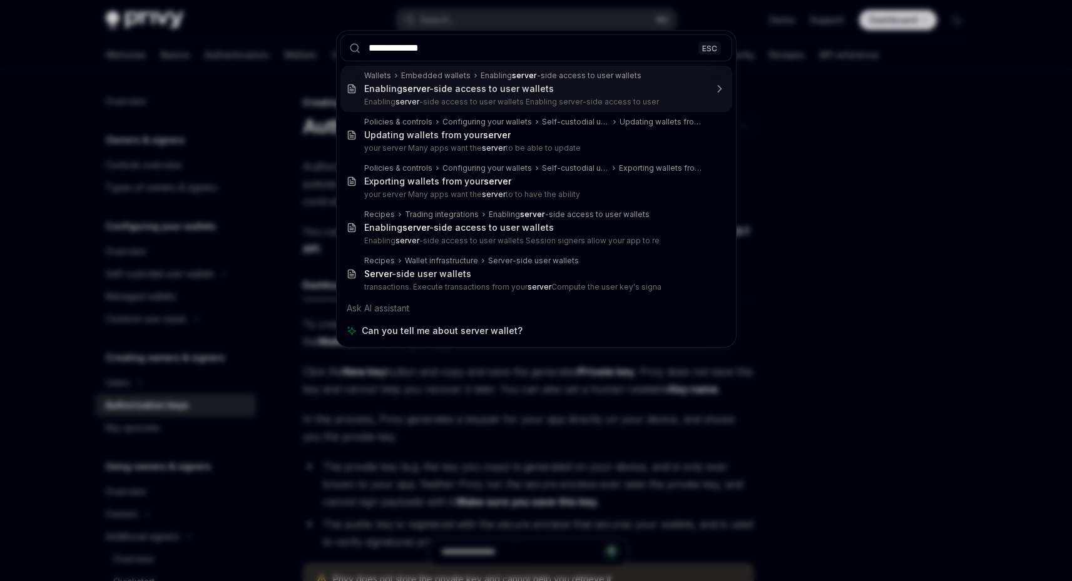
type input "**********"
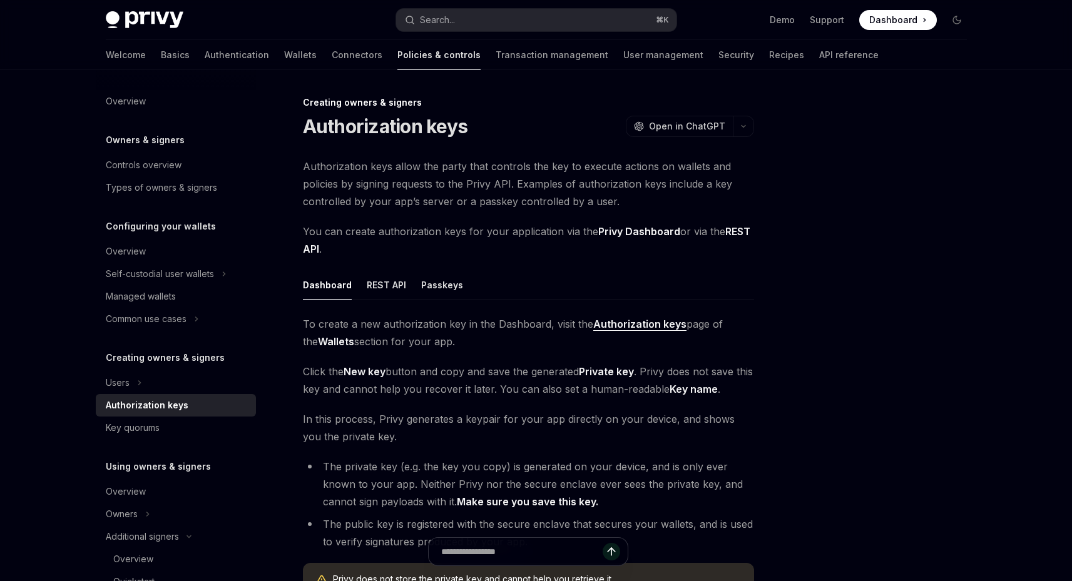
type textarea "*"
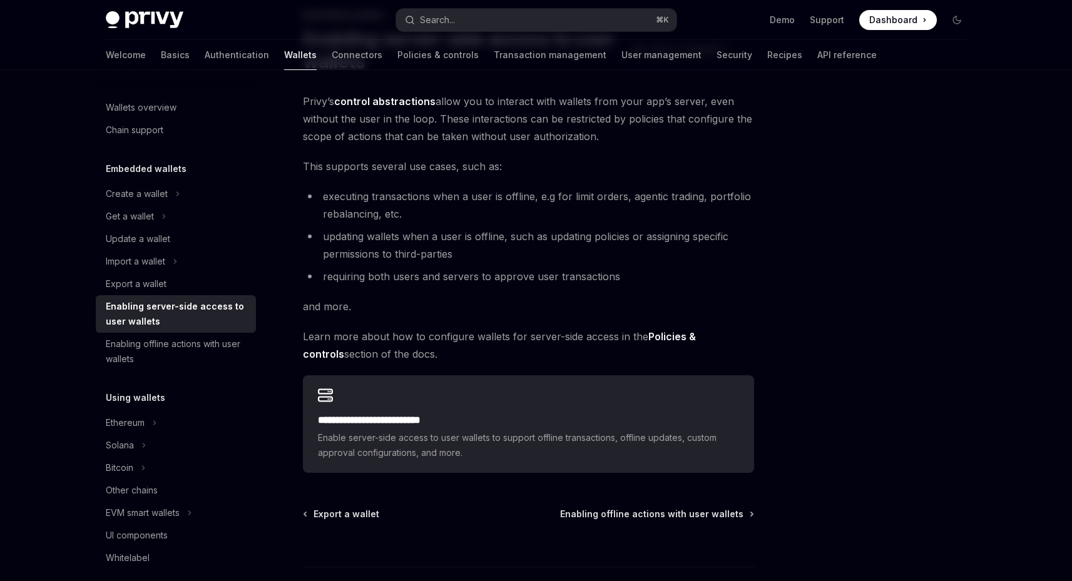
scroll to position [89, 0]
